Goal: Task Accomplishment & Management: Manage account settings

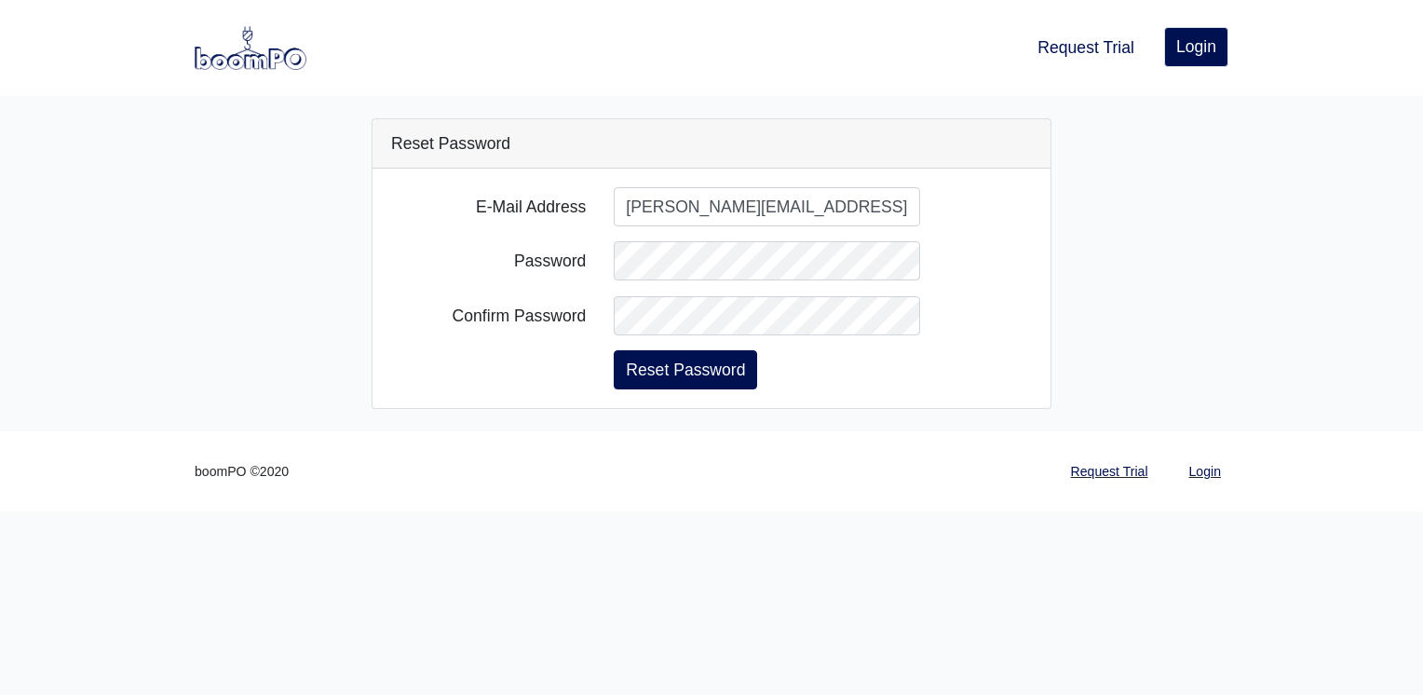
click at [555, 390] on div "E-Mail Address scott.sacco@lwsupply.com Password Confirm Password Reset Password" at bounding box center [712, 288] width 678 height 239
click at [524, 253] on div "Password" at bounding box center [711, 260] width 669 height 39
click at [682, 367] on button "Reset Password" at bounding box center [685, 369] width 143 height 39
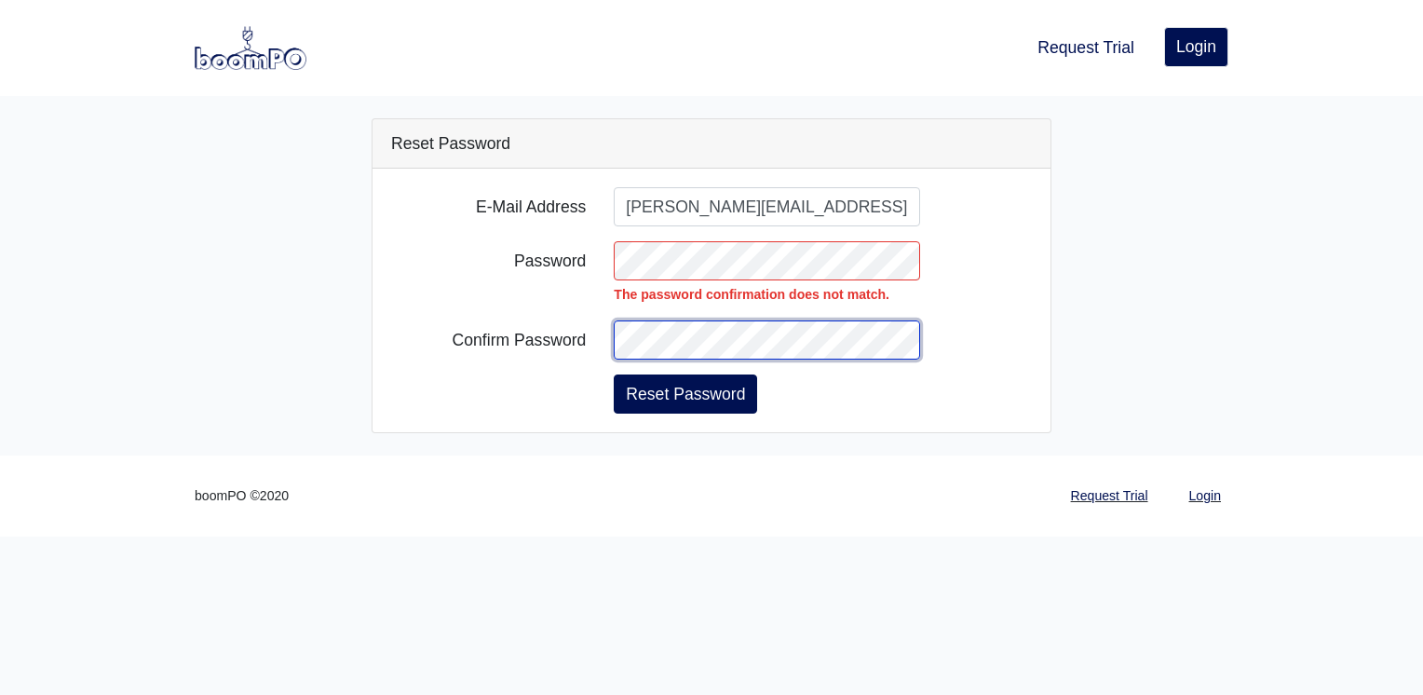
click at [614, 374] on button "Reset Password" at bounding box center [685, 393] width 143 height 39
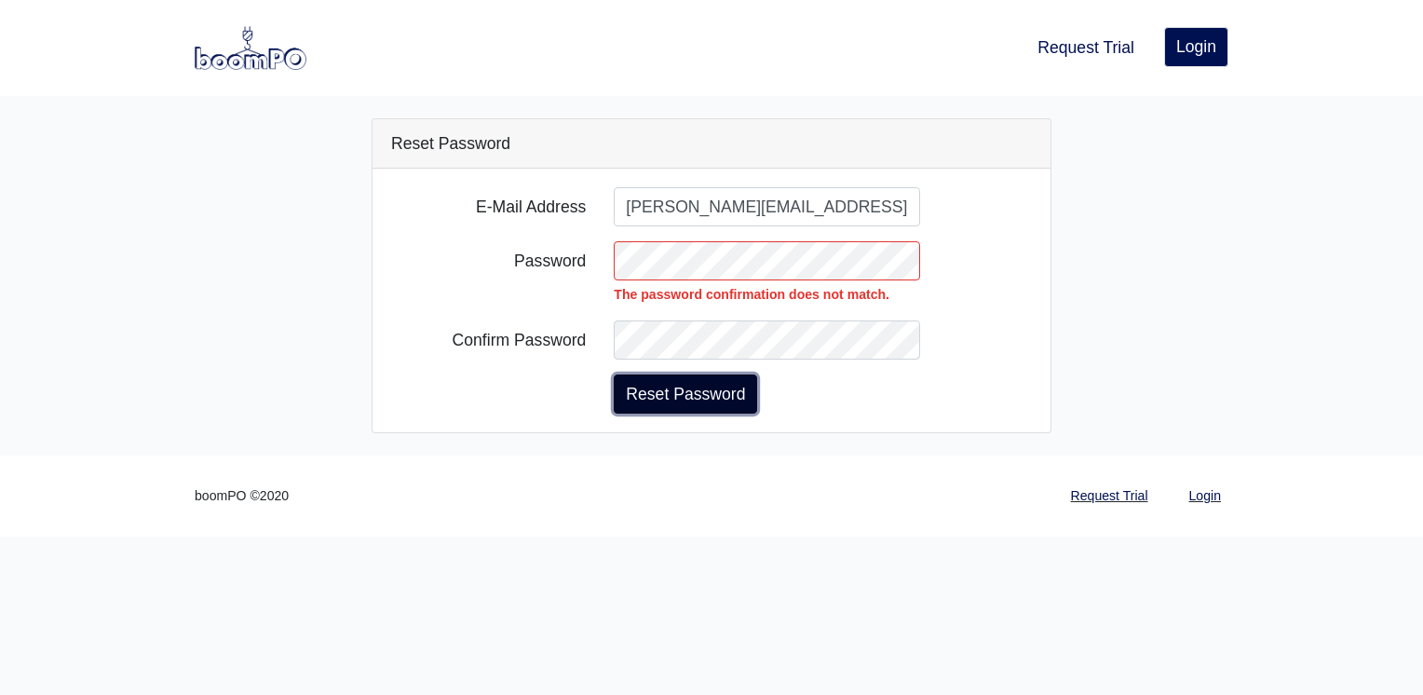
click at [673, 389] on button "Reset Password" at bounding box center [685, 393] width 143 height 39
click at [658, 396] on button "Reset Password" at bounding box center [685, 393] width 143 height 39
click at [682, 402] on button "Reset Password" at bounding box center [685, 393] width 143 height 39
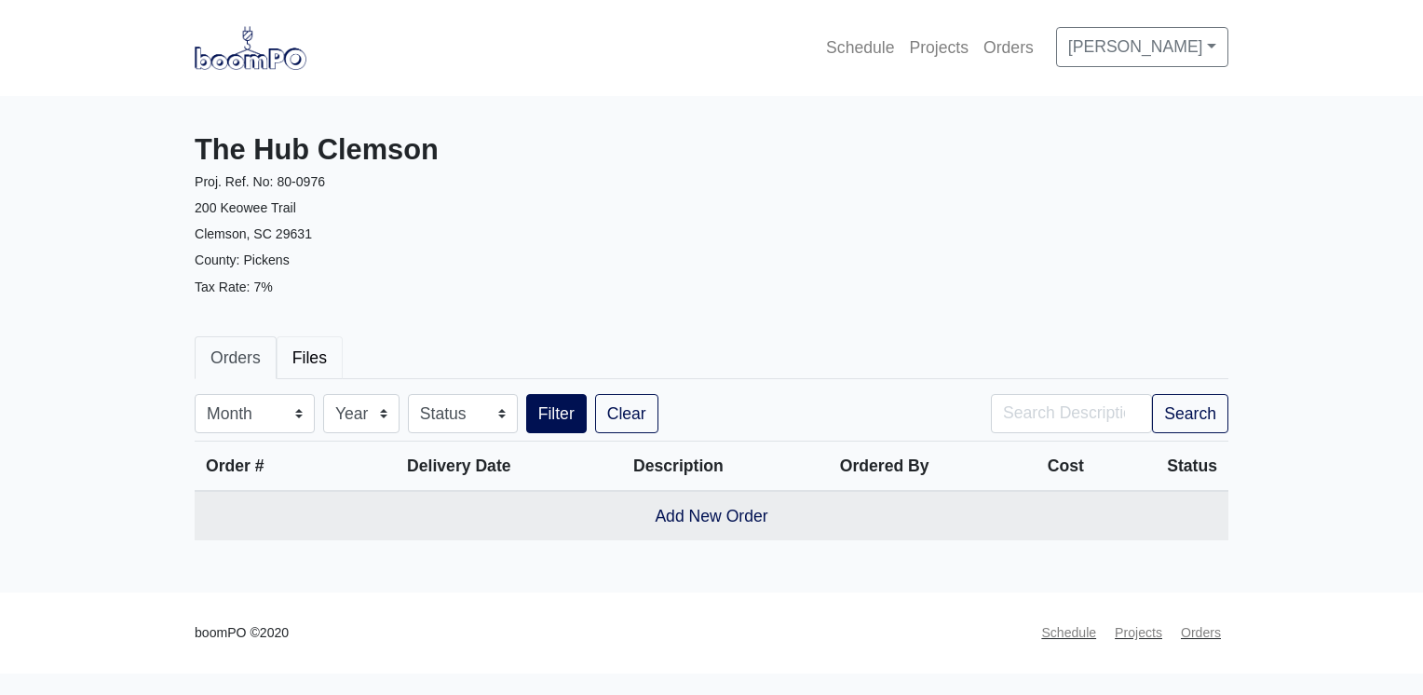
click at [303, 360] on link "Files" at bounding box center [310, 357] width 66 height 43
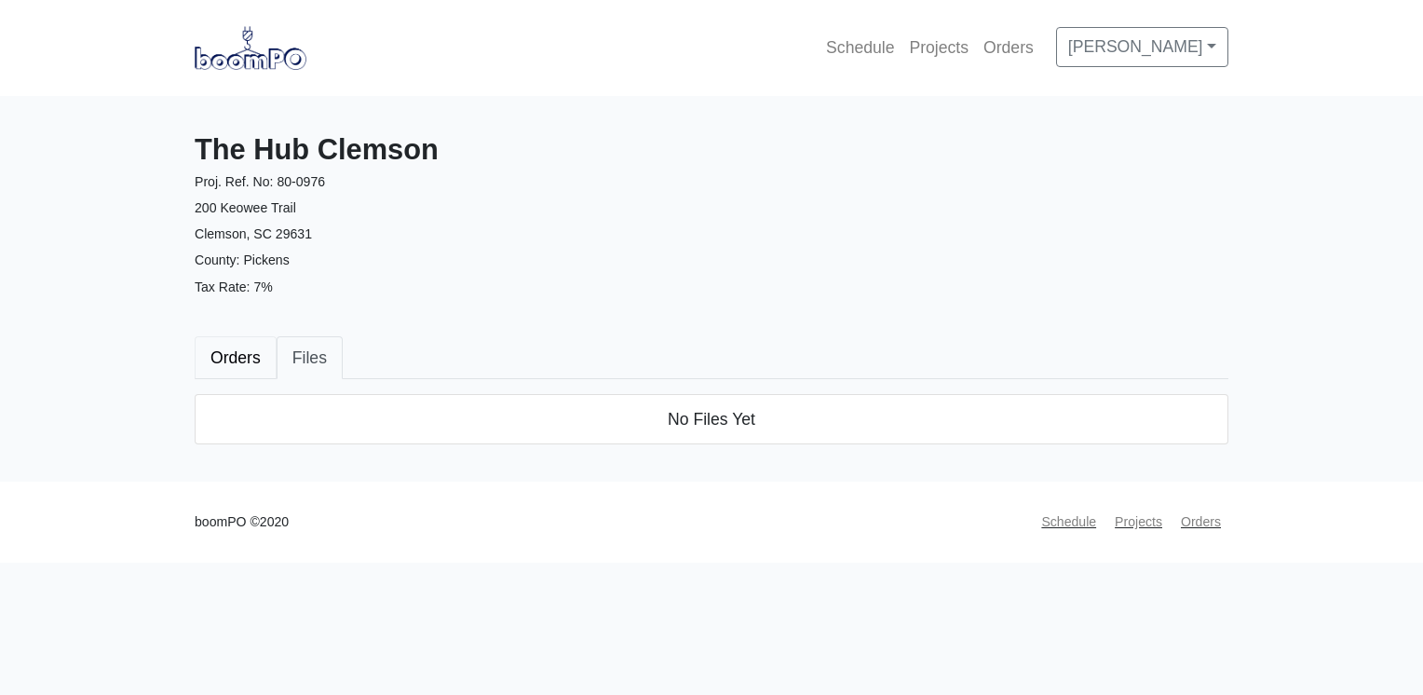
click at [246, 370] on link "Orders" at bounding box center [236, 357] width 82 height 43
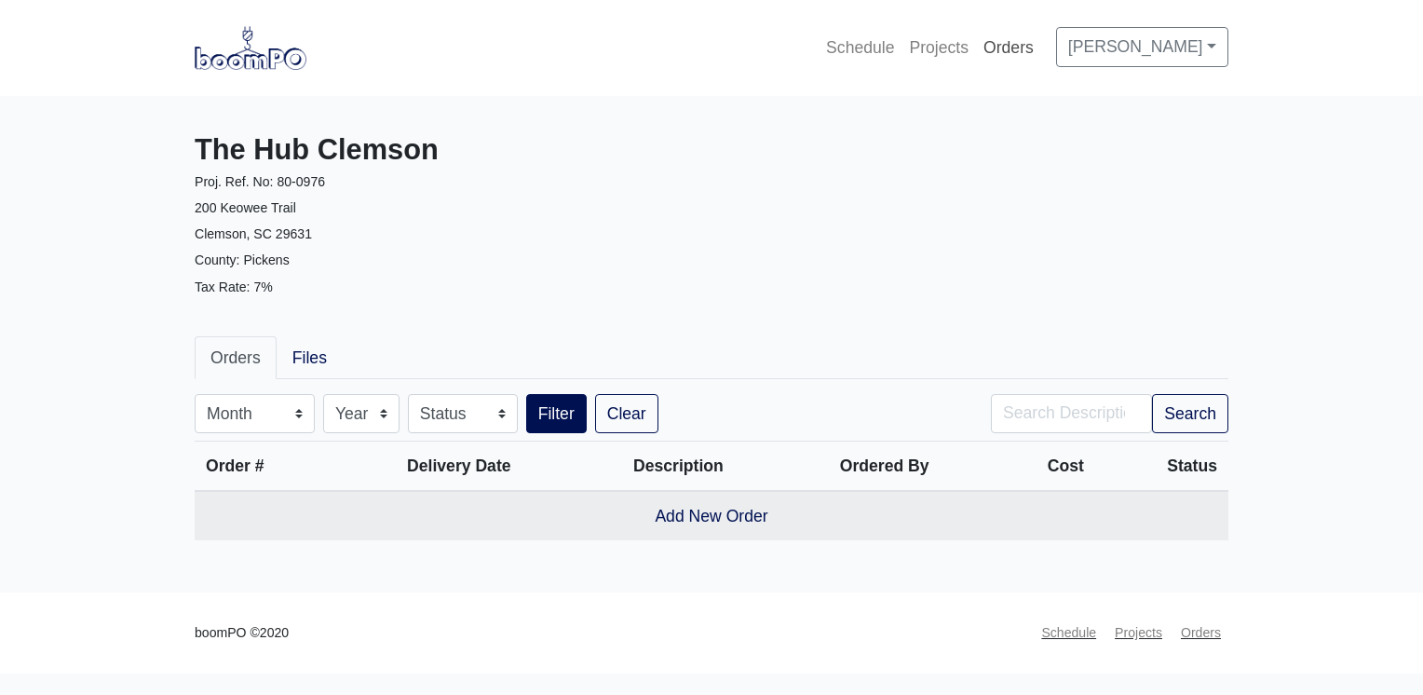
click at [1041, 46] on link "Orders" at bounding box center [1008, 47] width 65 height 41
